Goal: Task Accomplishment & Management: Complete application form

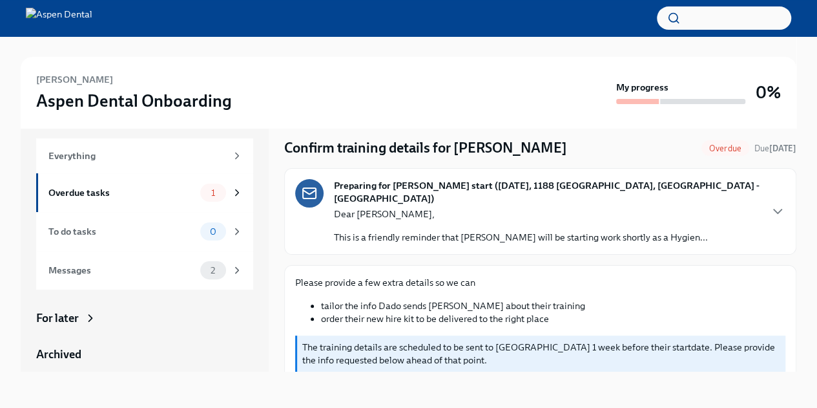
scroll to position [804, 0]
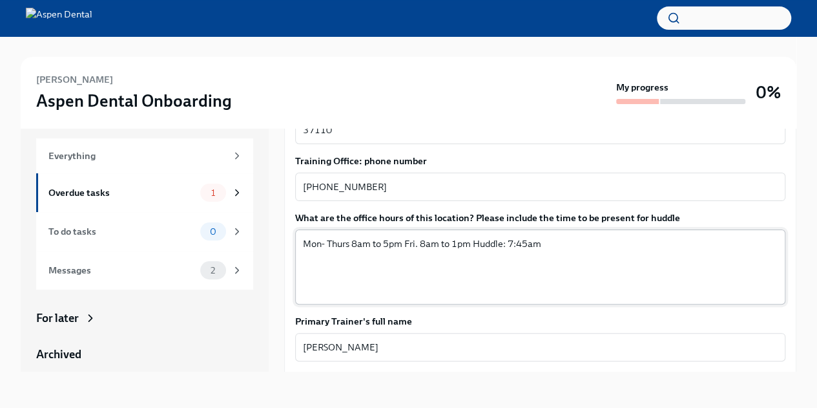
click at [425, 236] on textarea "Mon- Thurs 8am to 5pm Fri. 8am to 1pm Huddle: 7:45am" at bounding box center [540, 267] width 475 height 62
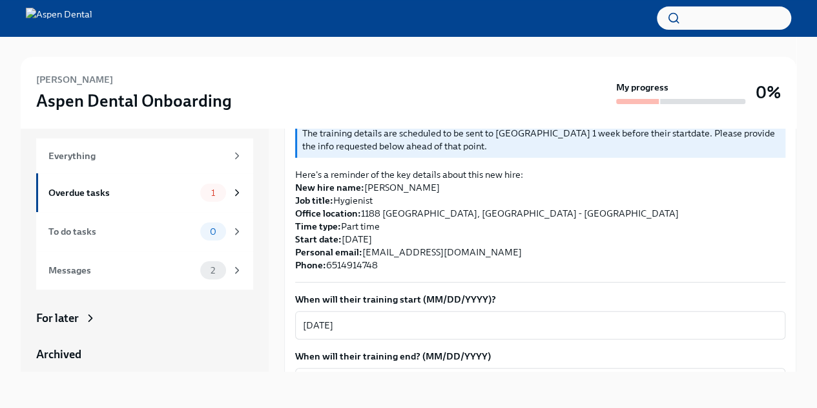
scroll to position [213, 0]
type textarea "Mon- Thurs 8am to 5pm Fri. 7am to 1pm Huddle: 7:45am"
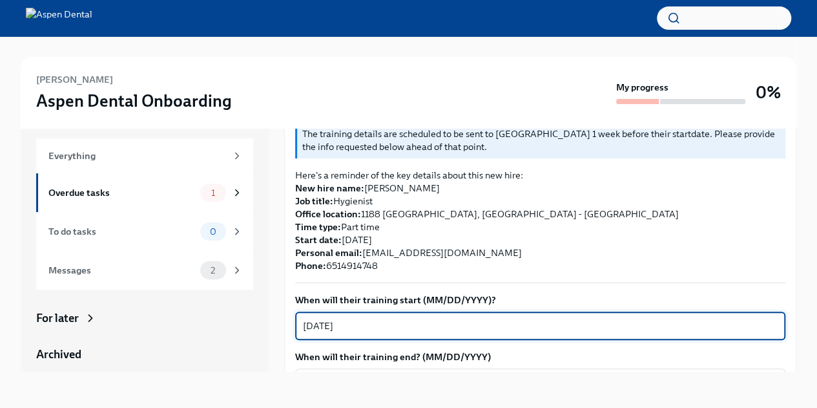
click at [328, 318] on textarea "[DATE]" at bounding box center [540, 326] width 475 height 16
type textarea "[DATE]"
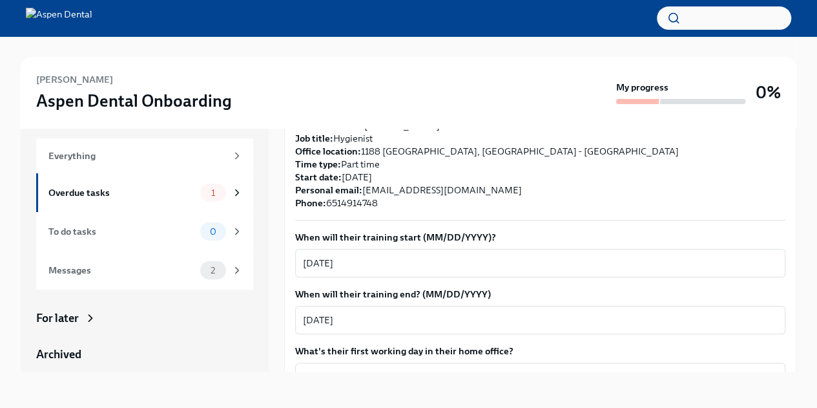
scroll to position [277, 0]
click at [313, 311] on textarea "[DATE]" at bounding box center [540, 319] width 475 height 16
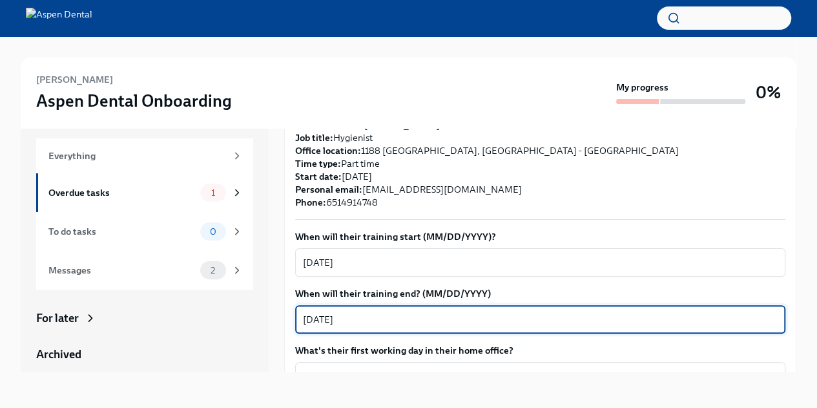
click at [329, 311] on textarea "[DATE]" at bounding box center [540, 319] width 475 height 16
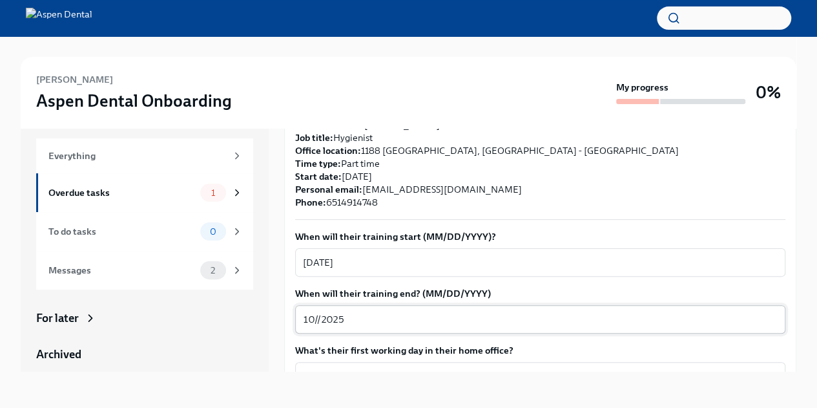
click at [317, 311] on textarea "10//2025" at bounding box center [540, 319] width 475 height 16
click at [327, 311] on textarea "[DATE]" at bounding box center [540, 319] width 475 height 16
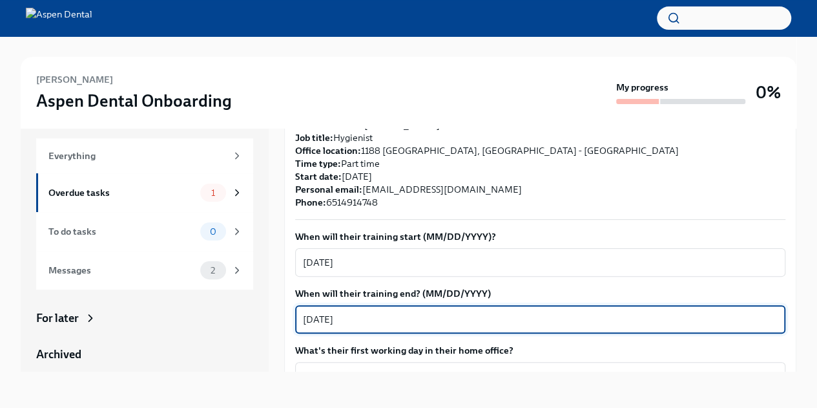
type textarea "[DATE]"
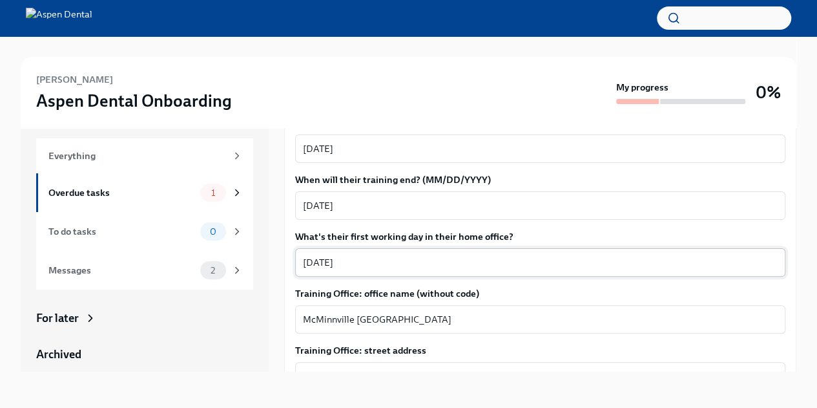
scroll to position [393, 0]
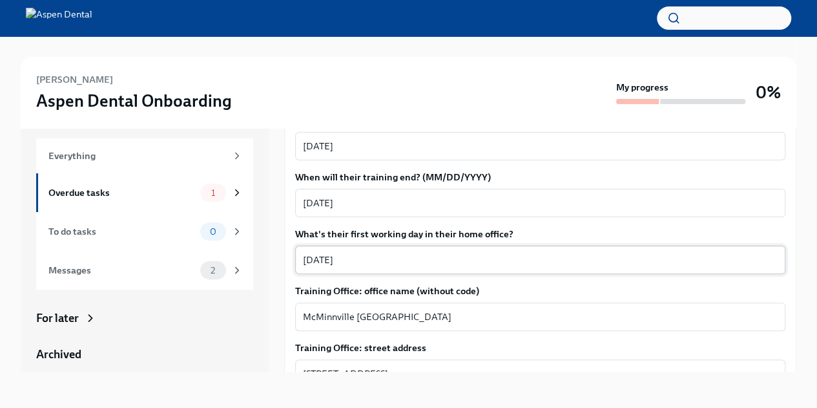
click at [330, 252] on textarea "[DATE]" at bounding box center [540, 260] width 475 height 16
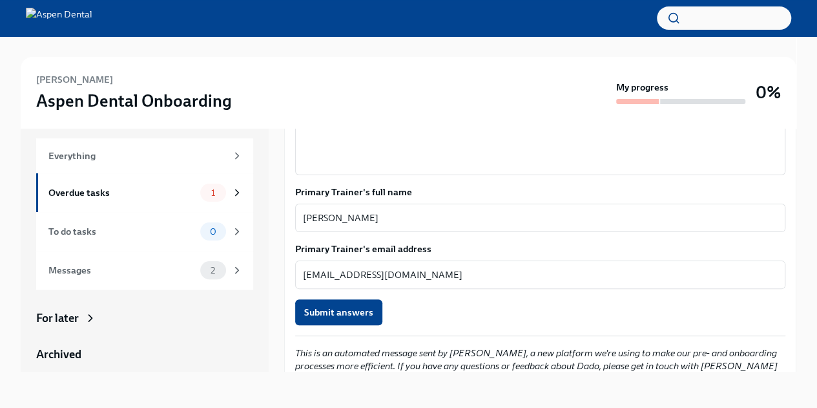
scroll to position [934, 0]
type textarea "[DATE]"
click at [336, 305] on span "Submit answers" at bounding box center [338, 311] width 69 height 13
click at [204, 189] on span "1" at bounding box center [213, 193] width 19 height 10
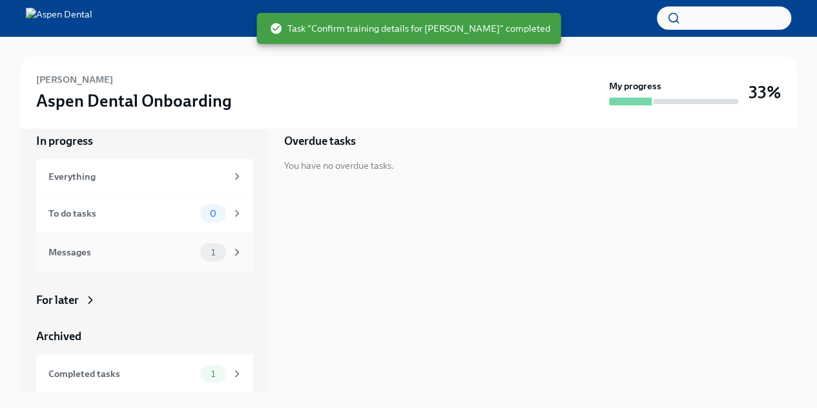
click at [204, 254] on span "1" at bounding box center [213, 252] width 19 height 10
